Goal: Information Seeking & Learning: Understand process/instructions

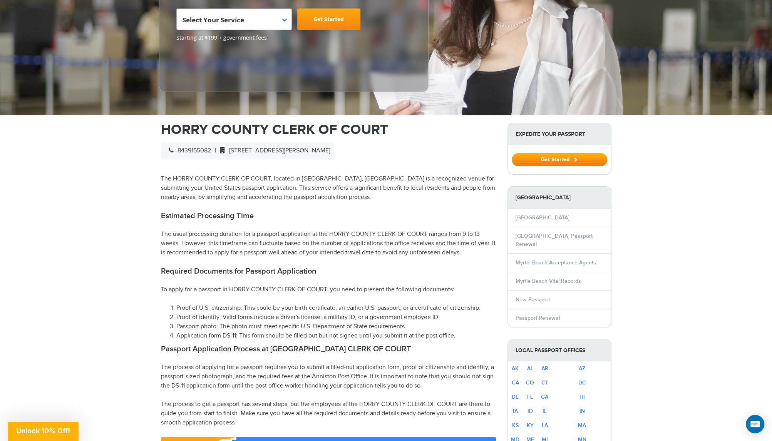
scroll to position [154, 0]
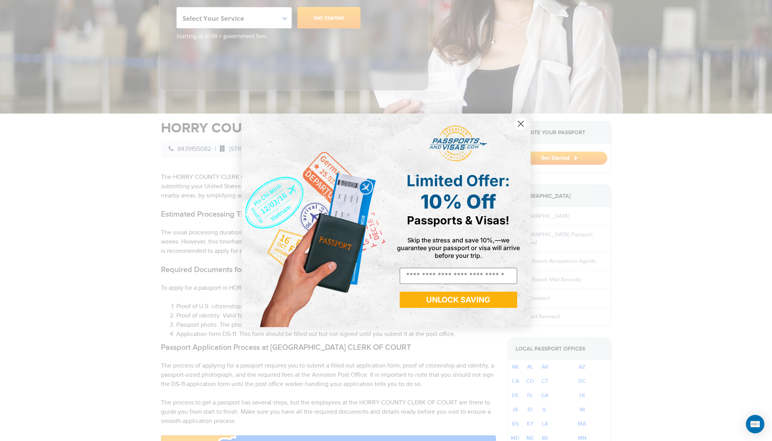
click at [522, 126] on icon "Close dialog" at bounding box center [520, 123] width 5 height 5
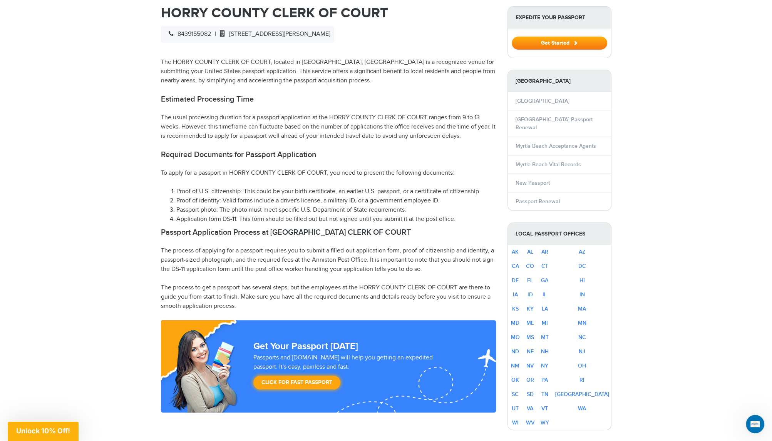
scroll to position [270, 0]
drag, startPoint x: 248, startPoint y: 188, endPoint x: 479, endPoint y: 190, distance: 231.0
click at [479, 190] on li "Proof of U.S. citizenship: This could be your birth certificate, an earlier U.S…" at bounding box center [336, 191] width 320 height 9
click at [461, 198] on li "Proof of identity: Valid forms include a driver's license, a military ID, or a …" at bounding box center [336, 200] width 320 height 9
drag, startPoint x: 230, startPoint y: 198, endPoint x: 428, endPoint y: 198, distance: 197.5
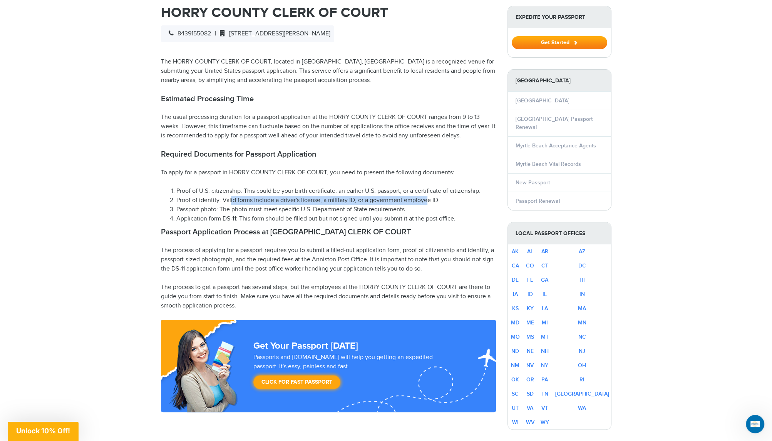
click at [428, 198] on li "Proof of identity: Valid forms include a driver's license, a military ID, or a …" at bounding box center [336, 200] width 320 height 9
click at [313, 214] on li "Application form DS-11: This form should be filled out but not signed until you…" at bounding box center [336, 218] width 320 height 9
drag, startPoint x: 217, startPoint y: 208, endPoint x: 400, endPoint y: 213, distance: 183.7
click at [414, 210] on li "Passport photo: The photo must meet specific U.S. Department of State requireme…" at bounding box center [336, 209] width 320 height 9
click at [242, 229] on h2 "Passport Application Process at HORRY COUNTY CLERK OF COURT" at bounding box center [328, 232] width 335 height 9
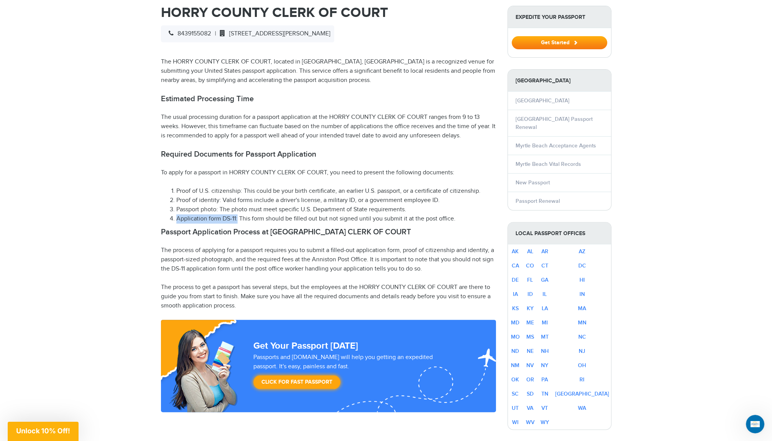
drag, startPoint x: 175, startPoint y: 222, endPoint x: 236, endPoint y: 219, distance: 61.3
click at [236, 219] on li "Application form DS-11: This form should be filled out but not signed until you…" at bounding box center [336, 218] width 320 height 9
click at [242, 256] on p "The process of applying for a passport requires you to submit a filled-out appl…" at bounding box center [328, 260] width 335 height 28
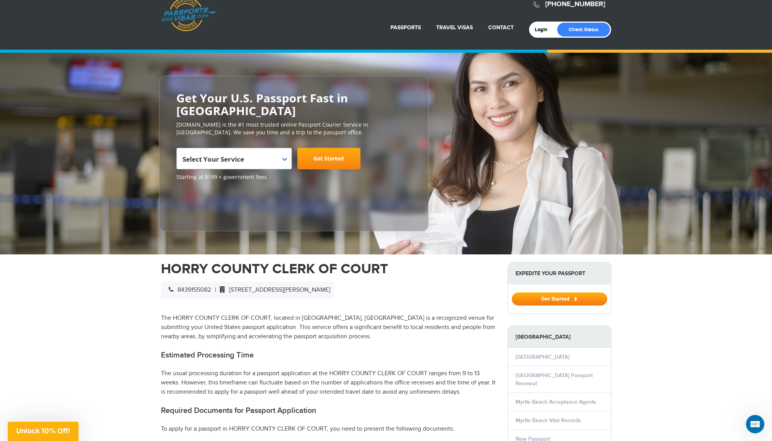
scroll to position [0, 0]
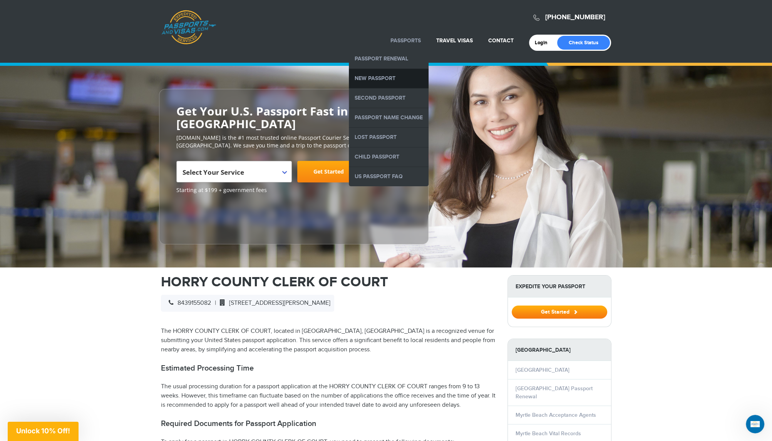
click at [379, 82] on link "New Passport" at bounding box center [389, 78] width 80 height 19
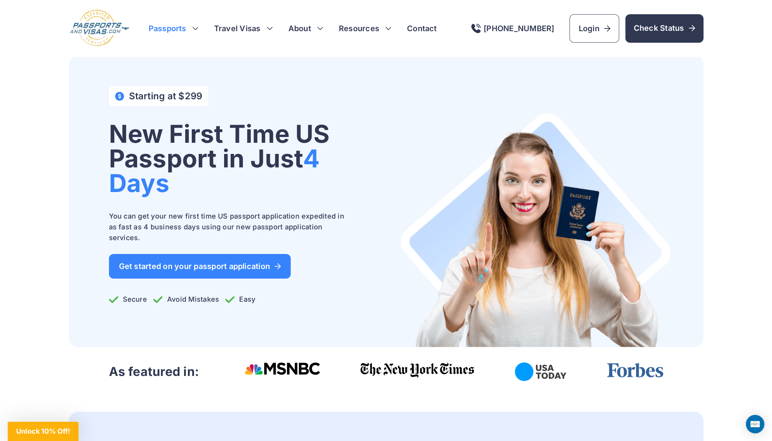
click at [193, 28] on h3 "Passports" at bounding box center [174, 28] width 50 height 11
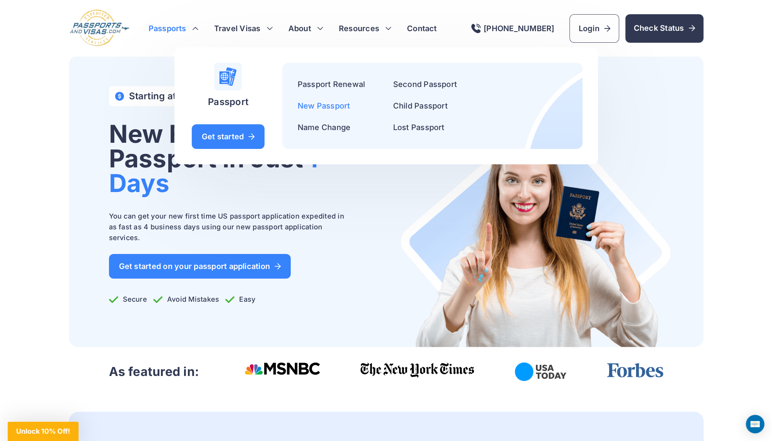
click at [317, 103] on link "New Passport" at bounding box center [324, 105] width 53 height 9
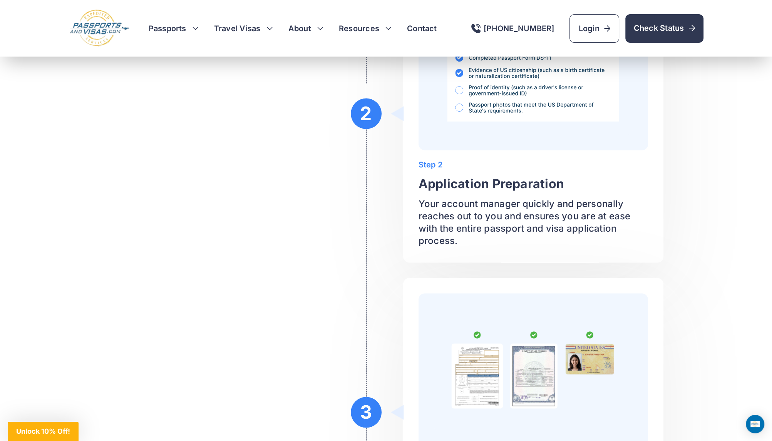
scroll to position [1425, 0]
